Goal: Information Seeking & Learning: Learn about a topic

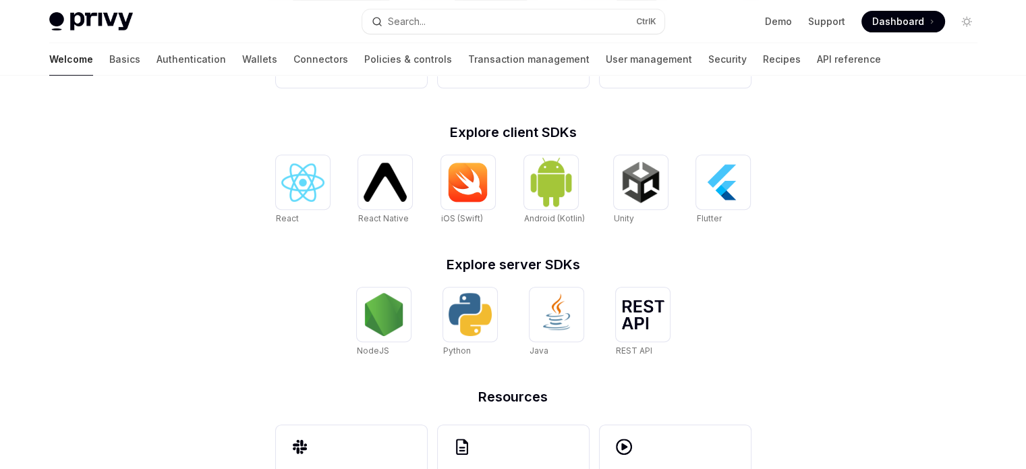
scroll to position [604, 0]
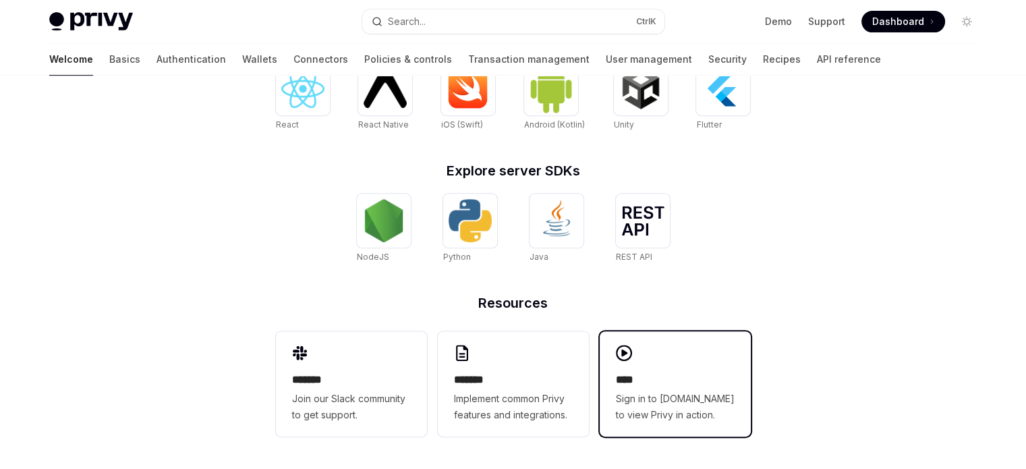
click at [685, 369] on div "**** Sign in to [DOMAIN_NAME] to view Privy in action." at bounding box center [674, 383] width 151 height 105
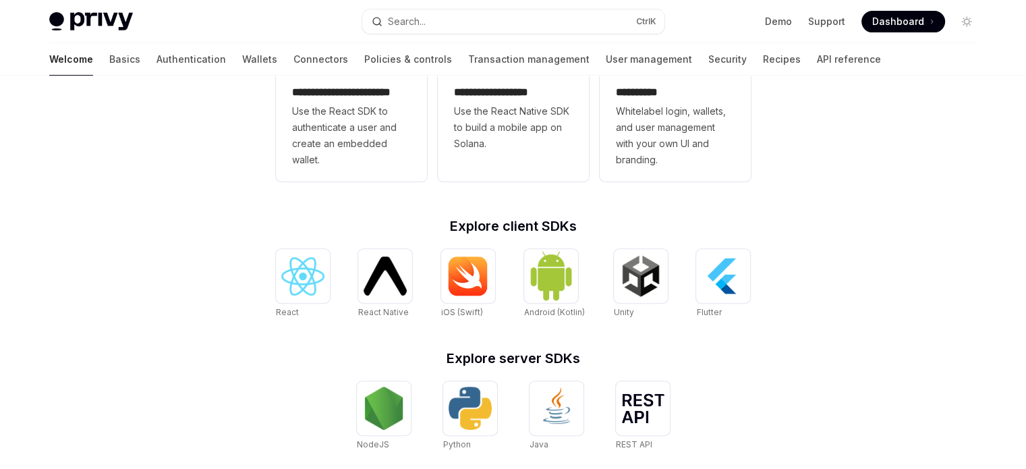
scroll to position [266, 0]
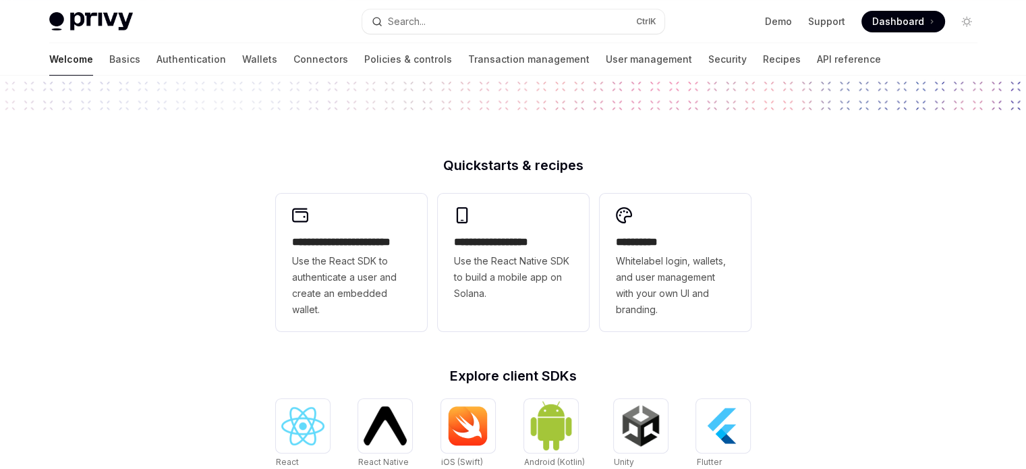
click at [192, 250] on div "**********" at bounding box center [513, 307] width 1026 height 997
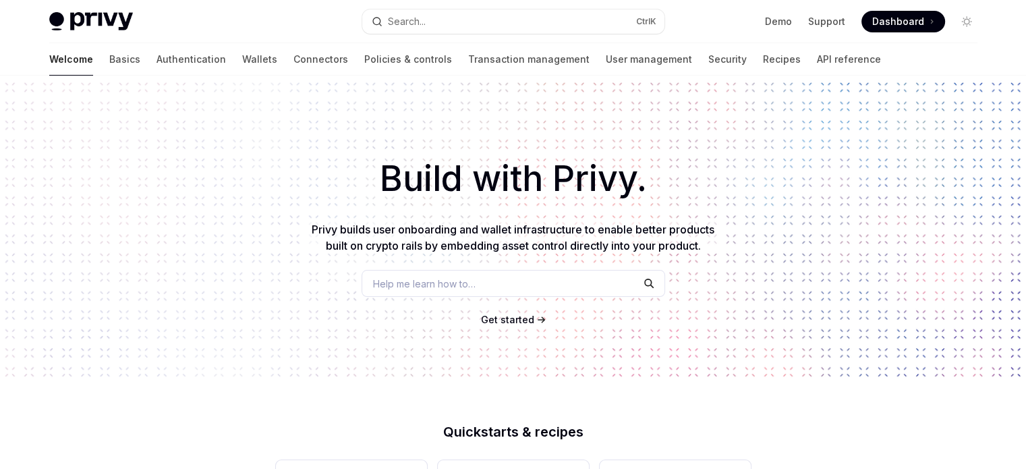
click at [49, 189] on h1 "Build with Privy." at bounding box center [513, 178] width 983 height 53
click at [742, 183] on h1 "Build with Privy." at bounding box center [513, 178] width 983 height 53
click at [223, 221] on div "Build with Privy. Privy builds user onboarding and wallet infrastructure to ena…" at bounding box center [513, 230] width 1026 height 308
click at [109, 60] on link "Basics" at bounding box center [124, 59] width 31 height 32
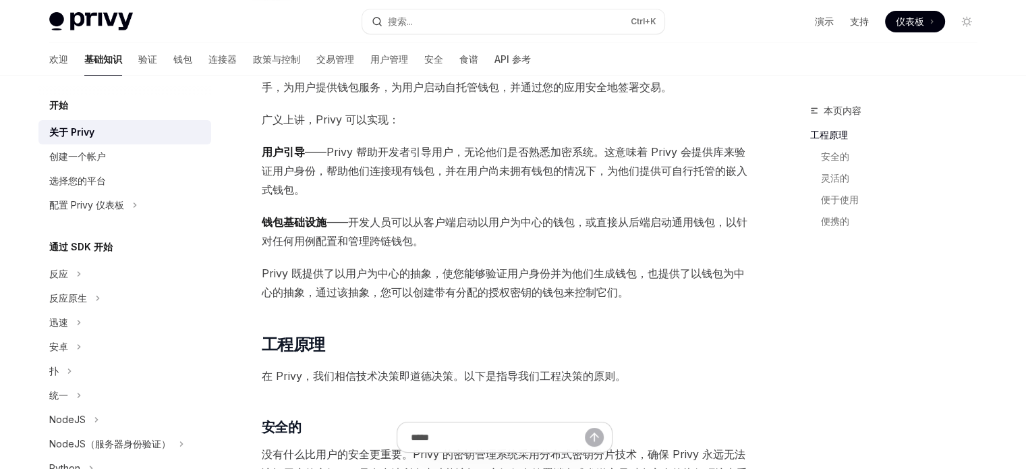
scroll to position [135, 0]
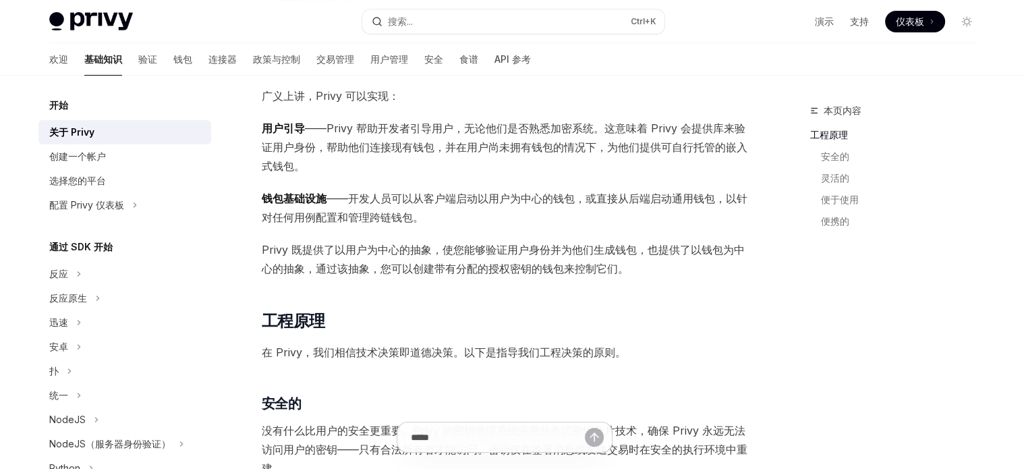
click at [523, 213] on span "钱包基础设施 ——开发人员可以从客户端启动以用户为中心的钱包，或直接从后端启动通用钱包，以针对任何用例配置和管理跨链钱包。" at bounding box center [505, 208] width 486 height 38
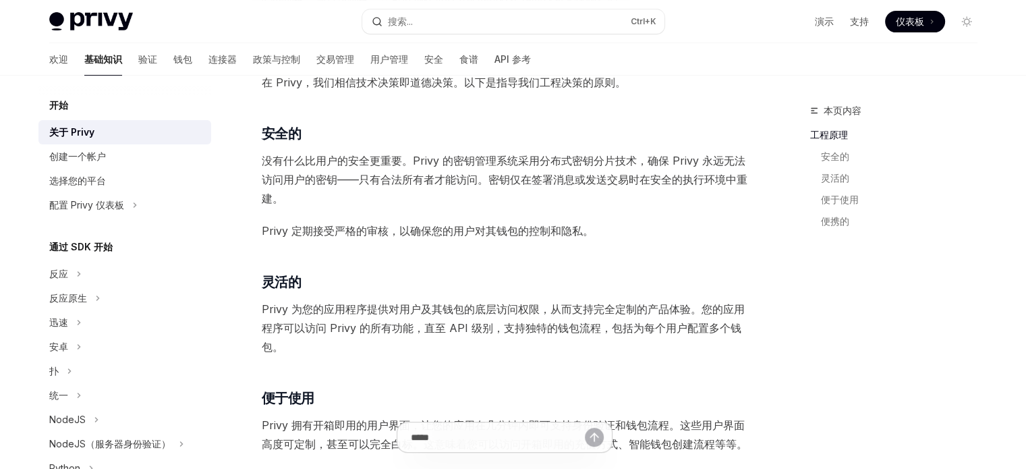
scroll to position [472, 0]
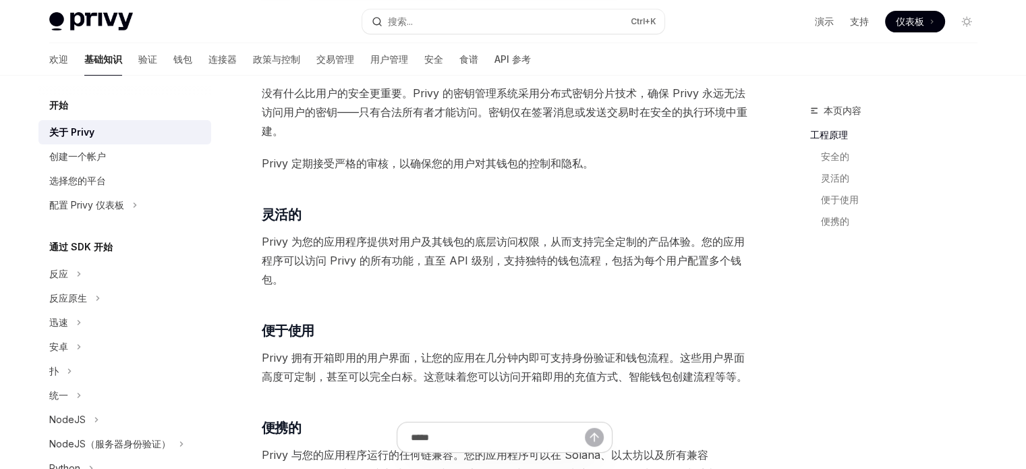
click at [618, 170] on span "Privy 定期接受严格的审核，以确保您的用户对其钱包的控制和隐私。" at bounding box center [505, 163] width 486 height 19
click at [386, 206] on h3 "​ 灵活的" at bounding box center [505, 214] width 486 height 19
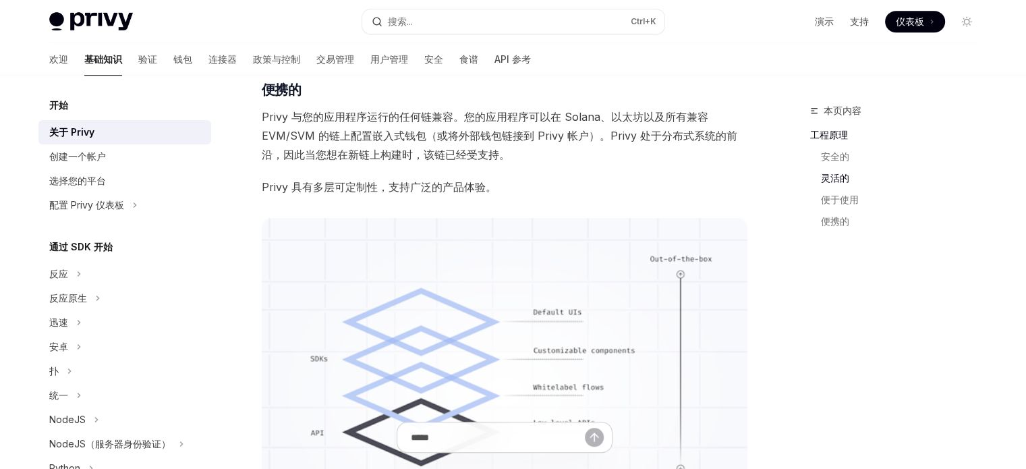
scroll to position [809, 0]
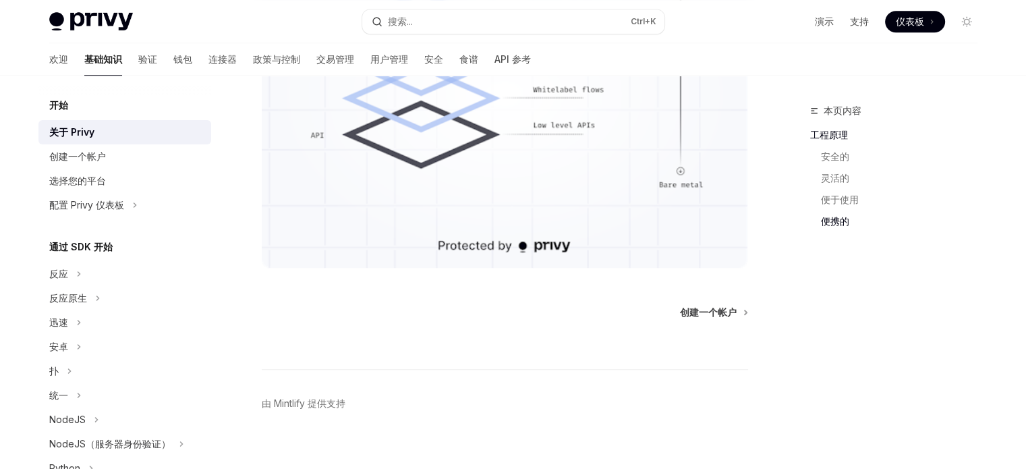
scroll to position [1123, 0]
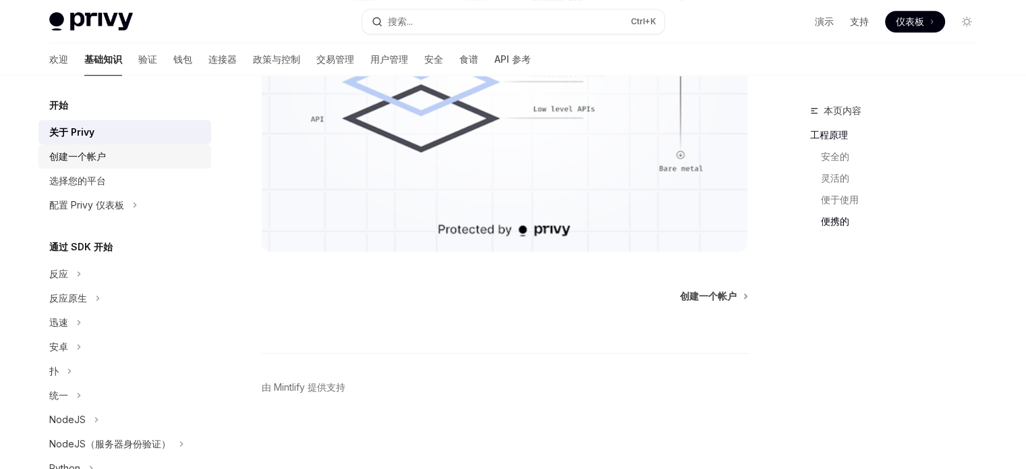
click at [111, 158] on div "创建一个帐户" at bounding box center [126, 156] width 154 height 16
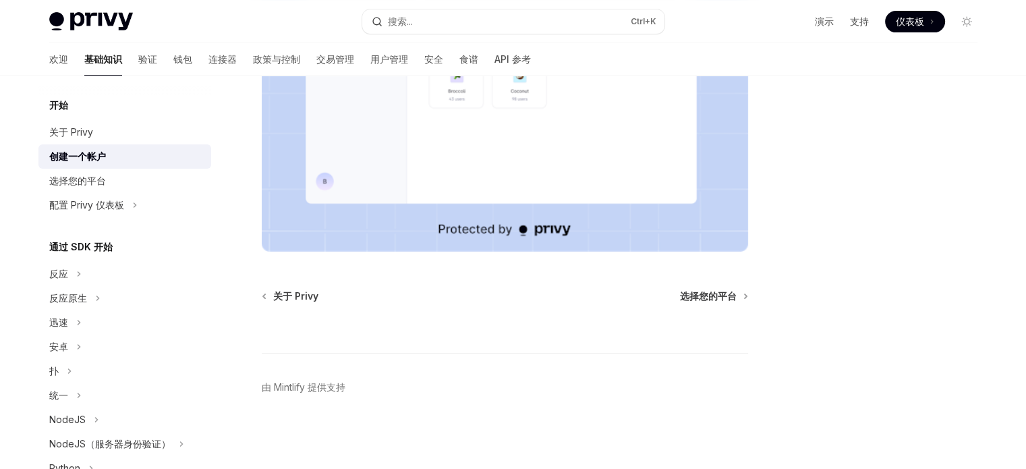
scroll to position [39, 0]
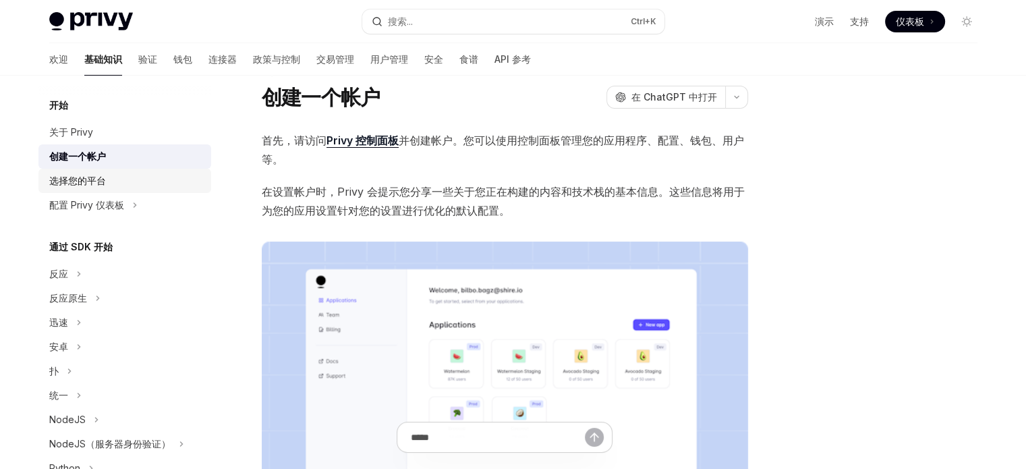
click at [103, 187] on div "选择您的平台" at bounding box center [77, 181] width 57 height 16
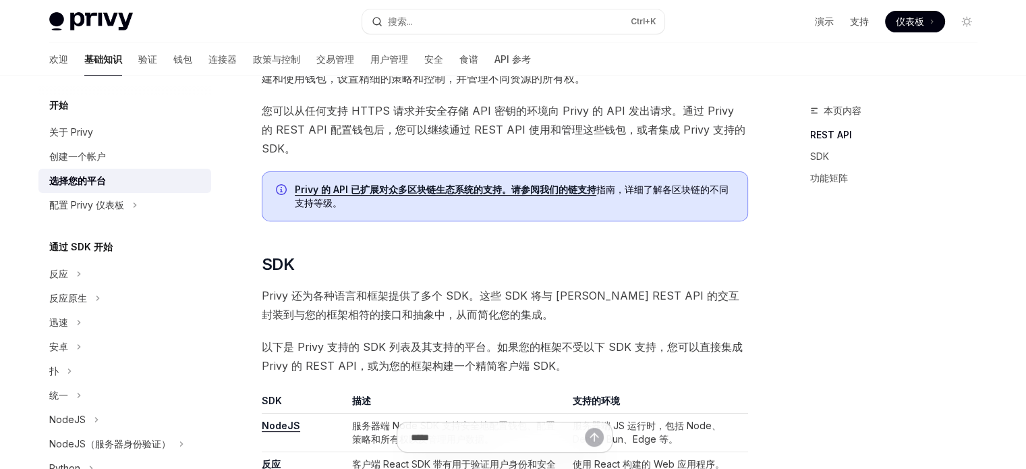
scroll to position [444, 0]
click at [76, 131] on font "关于 Privy" at bounding box center [71, 131] width 44 height 11
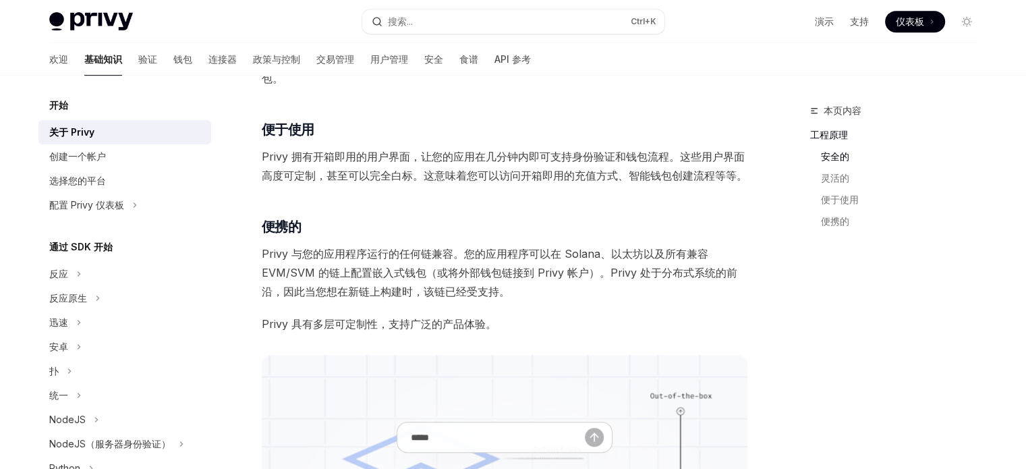
scroll to position [674, 0]
click at [549, 207] on div "Privy 构建身份验证和钱包基础设施，以支持基于加密货币轨道构建更优质的产品。只需几分钟即可上手，为用户提供钱包服务，为用户启动自托管钱包，并通过您的应用安…" at bounding box center [505, 98] width 486 height 1205
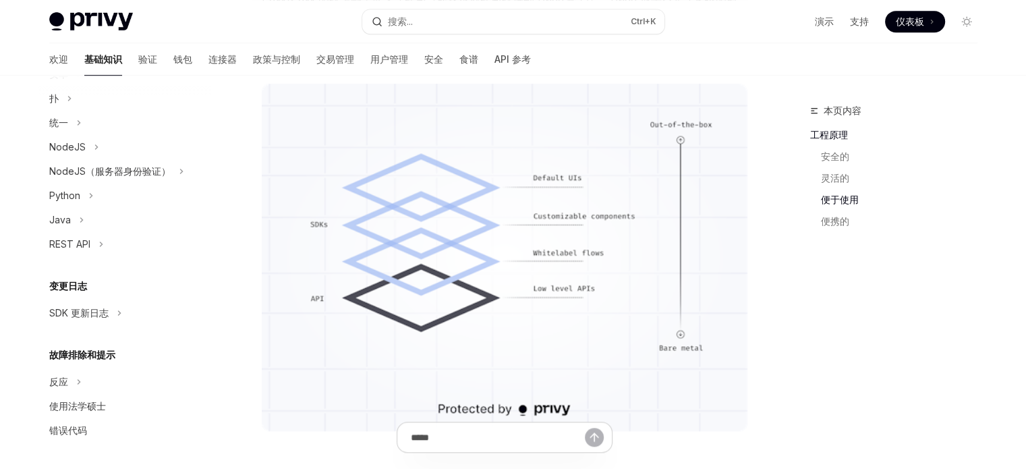
scroll to position [272, 0]
click at [173, 61] on font "钱包" at bounding box center [182, 58] width 19 height 11
type textarea "*"
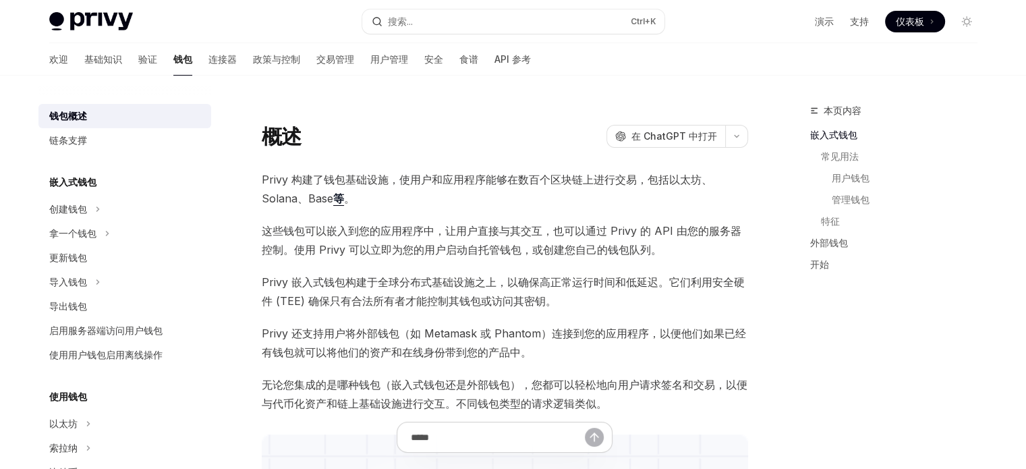
click at [438, 204] on span "Privy 构建了钱包基础设施，使用户和应用程序能够在数百个区块链上进行交易，包括以太坊、Solana、Base 等 。" at bounding box center [505, 189] width 486 height 38
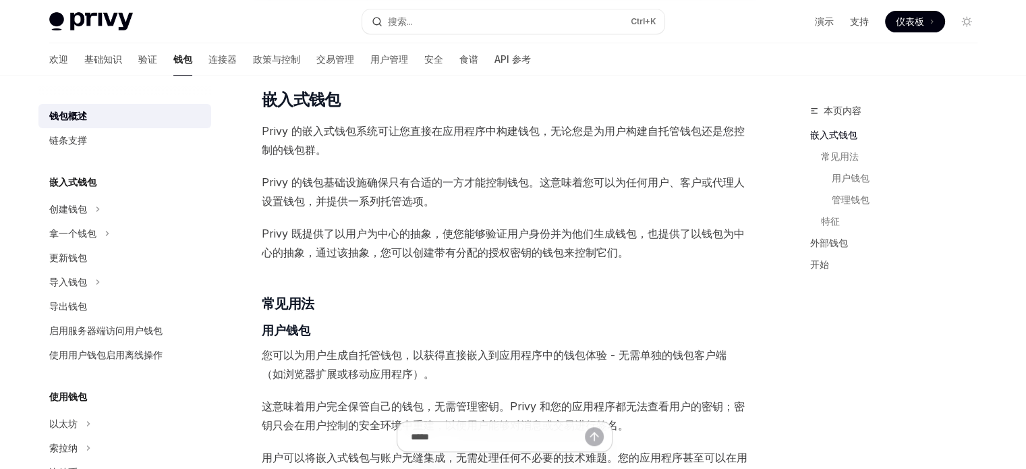
scroll to position [607, 0]
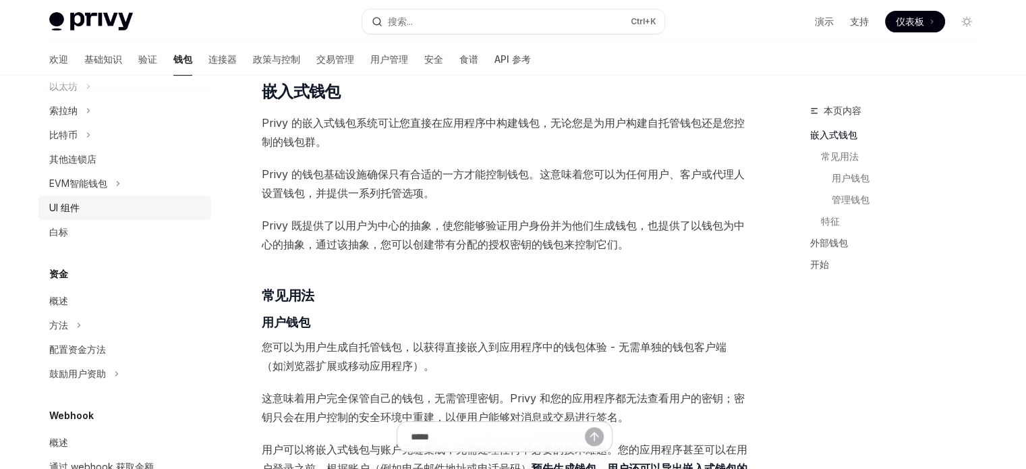
scroll to position [202, 0]
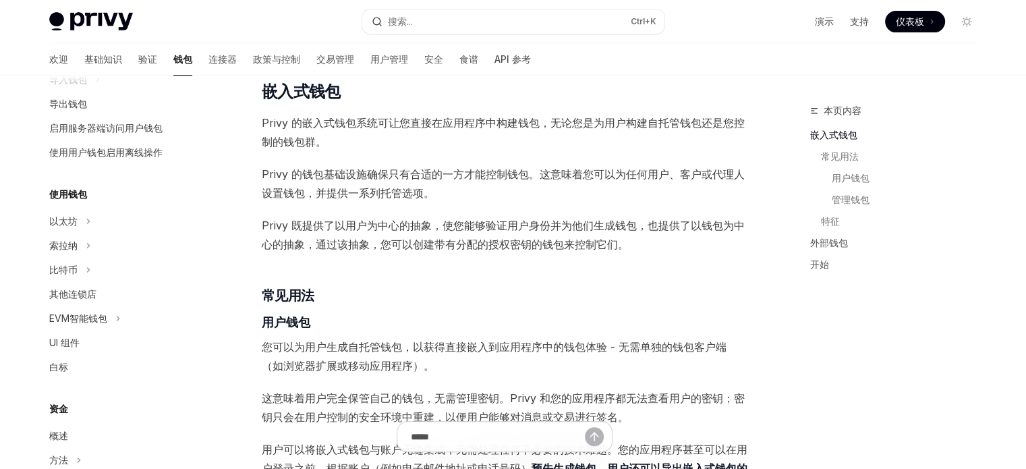
click at [492, 198] on span "Privy 的钱包基础设施确保只有合适的一方才能控制钱包。这意味着您可以为任何用户、客户或代理人设置钱包，并提供一系列托管选项。" at bounding box center [505, 184] width 486 height 38
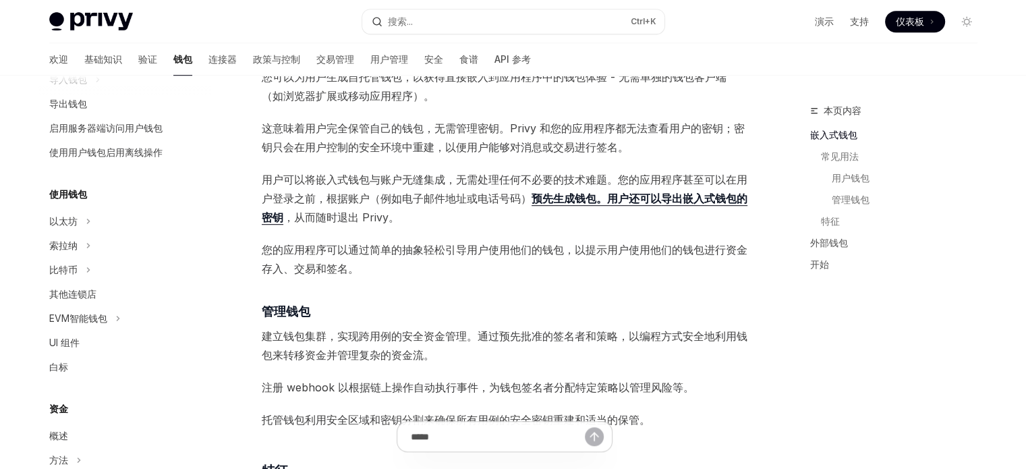
scroll to position [809, 0]
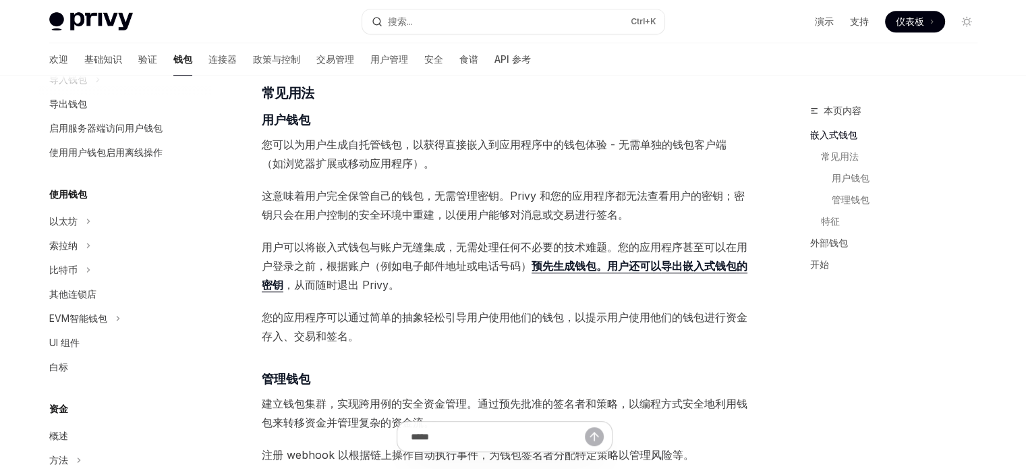
click at [421, 293] on span "用户可以将嵌入式钱包与账户无缝集成，无需处理任何不必要的技术难题。您的应用程序甚至可以 在用户登录之前，根据账户（例如电子邮件地址或电话号码） 预先生成钱包。…" at bounding box center [505, 265] width 486 height 57
click at [405, 204] on span "这意味着用户完全保管自己的钱包，无需管理密钥。Privy 和您的应用程序都无法查看用户的密钥；密钥只会在用户控制的安全环境中重建，以便用户能够对消息或交易进行…" at bounding box center [505, 205] width 486 height 38
click at [414, 167] on span "您可以为用户生成自托管钱包，以获得直接嵌入到应用程序中的钱包体验 - 无需单独的钱包客户端（如浏览器扩展或移动应用程序）。" at bounding box center [505, 154] width 486 height 38
click at [469, 151] on span "您可以为用户生成自托管钱包，以获得直接嵌入到应用程序中的钱包体验 - 无需单独的钱包客户端（如浏览器扩展或移动应用程序）。" at bounding box center [505, 154] width 486 height 38
click at [495, 173] on div "Privy 构建了钱包基础设施，使用户和应用程序能够在数百个区块链上进行交易，包括以太坊、Solana、Base 等 。 这些钱包可以嵌入到您的应用程序中，让…" at bounding box center [505, 349] width 486 height 1977
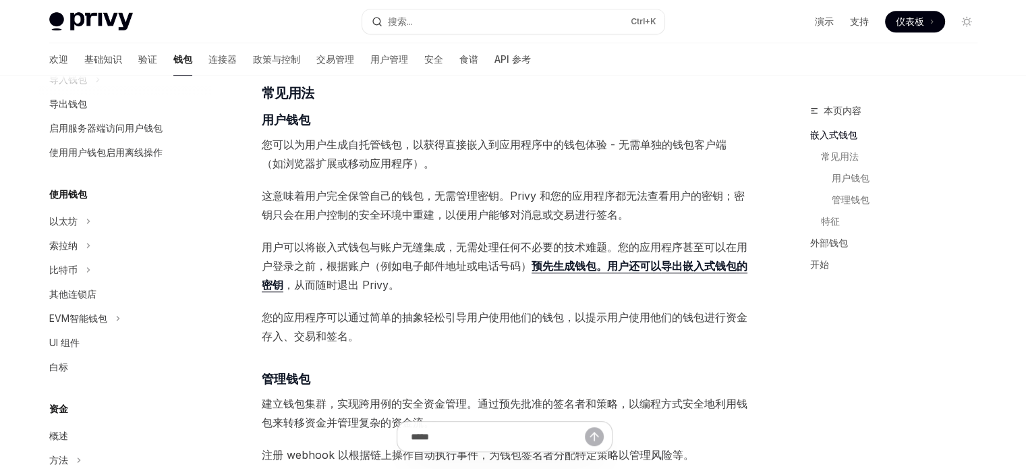
click at [19, 301] on div "概述 OpenAI 在 ChatGPT 中打开 OpenAI 在 ChatGPT 中打开 Privy 构建了钱包基础设施，使用户和应用程序能够在数百个区块链上…" at bounding box center [378, 424] width 744 height 2262
click at [479, 295] on div "Privy 构建了钱包基础设施，使用户和应用程序能够在数百个区块链上进行交易，包括以太坊、Solana、Base 等 。 这些钱包可以嵌入到您的应用程序中，让…" at bounding box center [505, 349] width 486 height 1977
click at [479, 170] on span "您可以为用户生成自托管钱包，以获得直接嵌入到应用程序中的钱包体验 - 无需单独的钱包客户端（如浏览器扩展或移动应用程序）。" at bounding box center [505, 154] width 486 height 38
click at [22, 191] on div "概述 OpenAI 在 ChatGPT 中打开 OpenAI 在 ChatGPT 中打开 Privy 构建了钱包基础设施，使用户和应用程序能够在数百个区块链上…" at bounding box center [378, 424] width 744 height 2262
click at [473, 177] on div "Privy 构建了钱包基础设施，使用户和应用程序能够在数百个区块链上进行交易，包括以太坊、Solana、Base 等 。 这些钱包可以嵌入到您的应用程序中，让…" at bounding box center [505, 349] width 486 height 1977
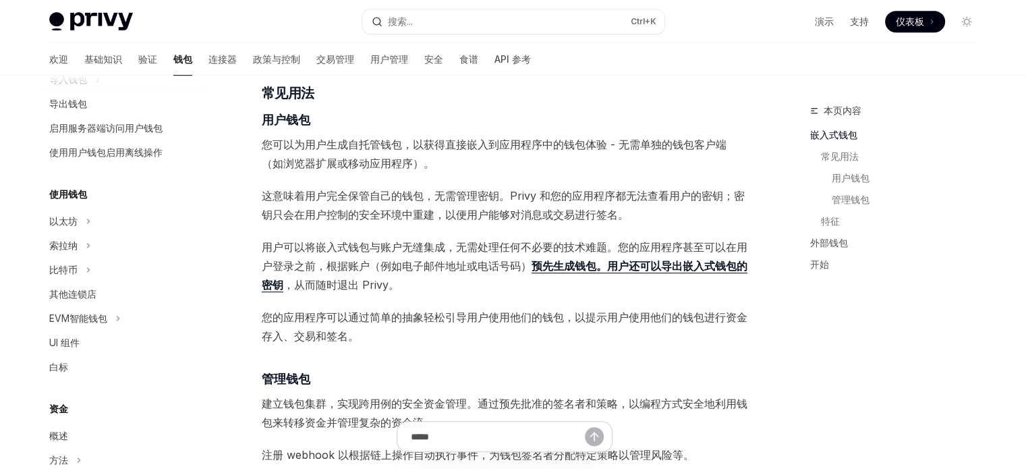
click at [0, 215] on div "Privy Docs 主页 搜索... Ctrl +K 演示 支持 仪表板 仪表板 搜索... 导航 概述 欢迎 基础知识 验证 钱包 连接器 政策与控制 交…" at bounding box center [513, 373] width 1026 height 2365
click at [448, 169] on span "您可以为用户生成自托管钱包，以获得直接嵌入到应用程序中的钱包体验 - 无需单独的钱包客户端（如浏览器扩展或移动应用程序）。" at bounding box center [505, 154] width 486 height 38
click at [22, 170] on div "概述 OpenAI 在 ChatGPT 中打开 OpenAI 在 ChatGPT 中打开 Privy 构建了钱包基础设施，使用户和应用程序能够在数百个区块链上…" at bounding box center [378, 424] width 744 height 2262
click at [481, 115] on h4 "​ 用户钱包" at bounding box center [505, 120] width 486 height 18
click at [512, 175] on div "Privy 构建了钱包基础设施，使用户和应用程序能够在数百个区块链上进行交易，包括以太坊、Solana、Base 等 。 这些钱包可以嵌入到您的应用程序中，让…" at bounding box center [505, 349] width 486 height 1977
